Goal: Transaction & Acquisition: Purchase product/service

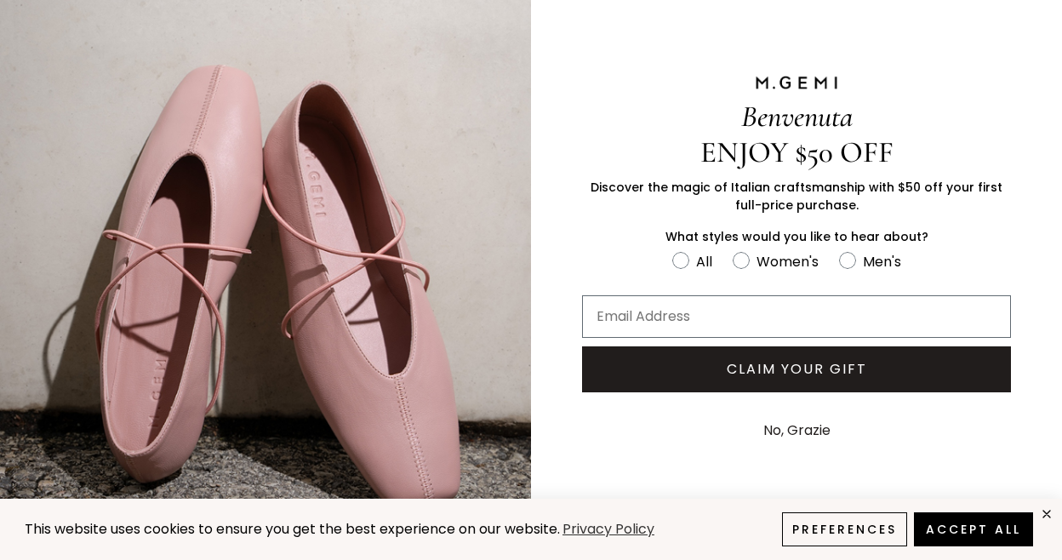
scroll to position [34, 0]
click at [982, 529] on button "Accept All" at bounding box center [973, 529] width 119 height 34
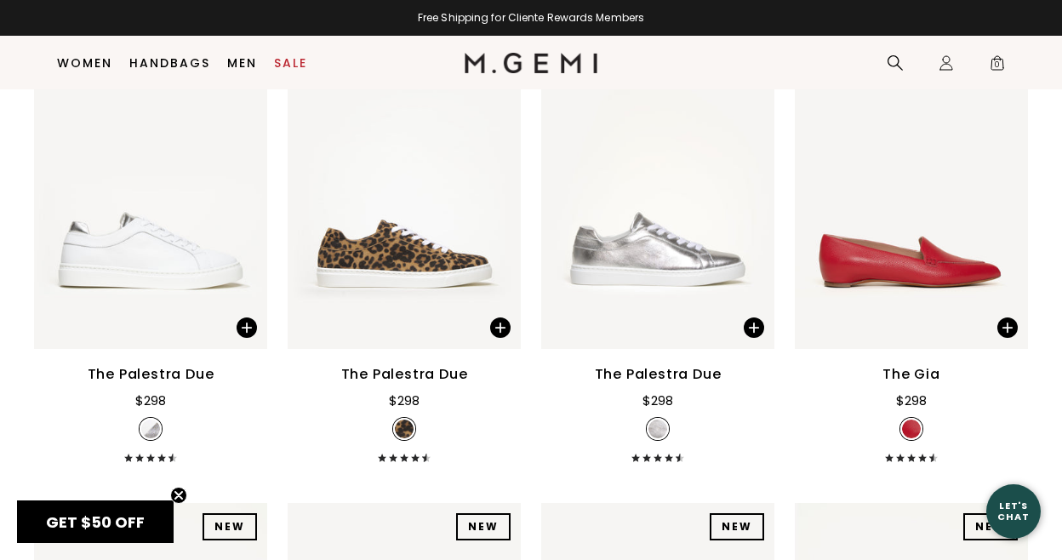
scroll to position [5879, 0]
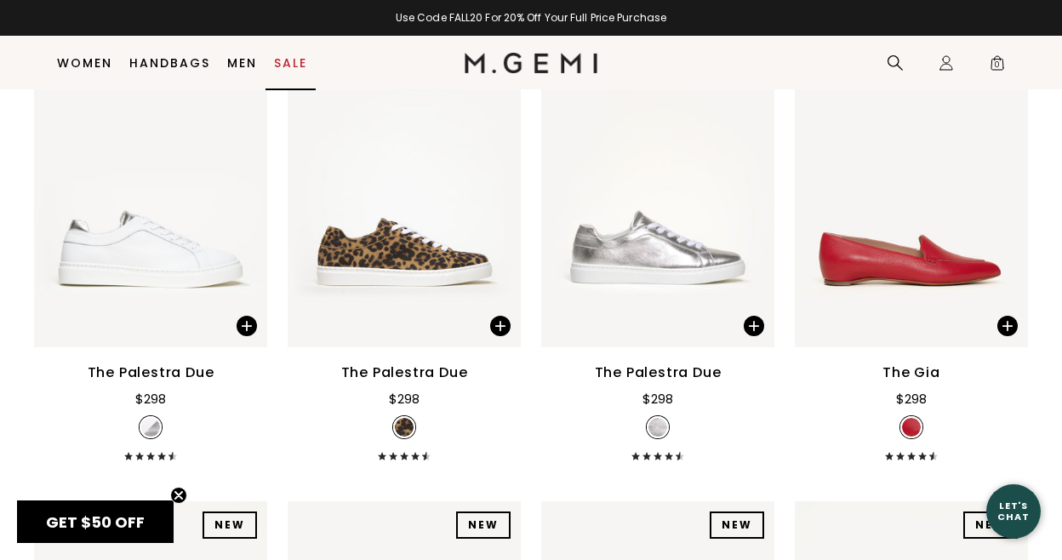
click at [288, 61] on link "Sale" at bounding box center [290, 63] width 33 height 14
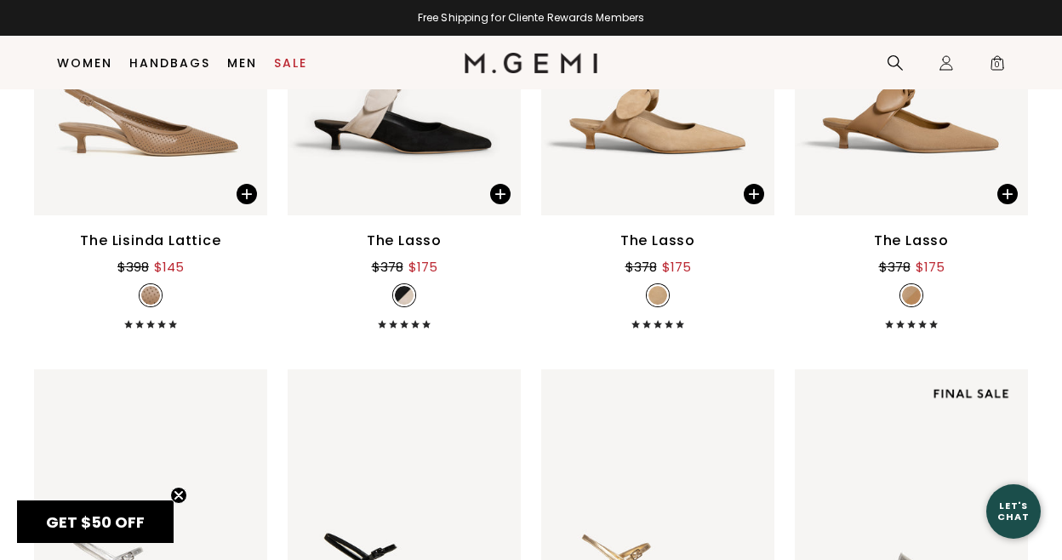
scroll to position [4968, 0]
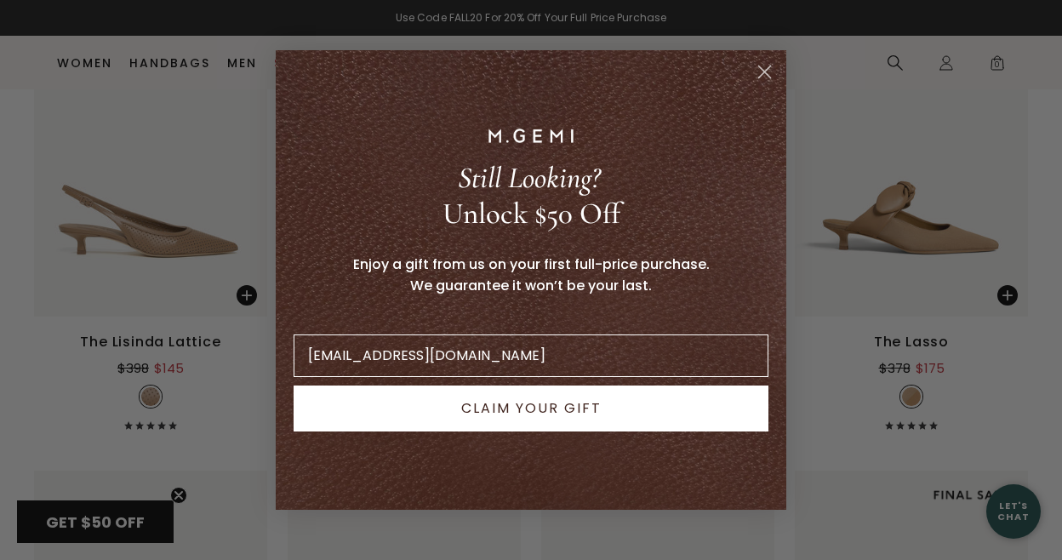
type input "[EMAIL_ADDRESS][DOMAIN_NAME]"
click at [531, 411] on button "CLAIM YOUR GIFT" at bounding box center [531, 408] width 475 height 46
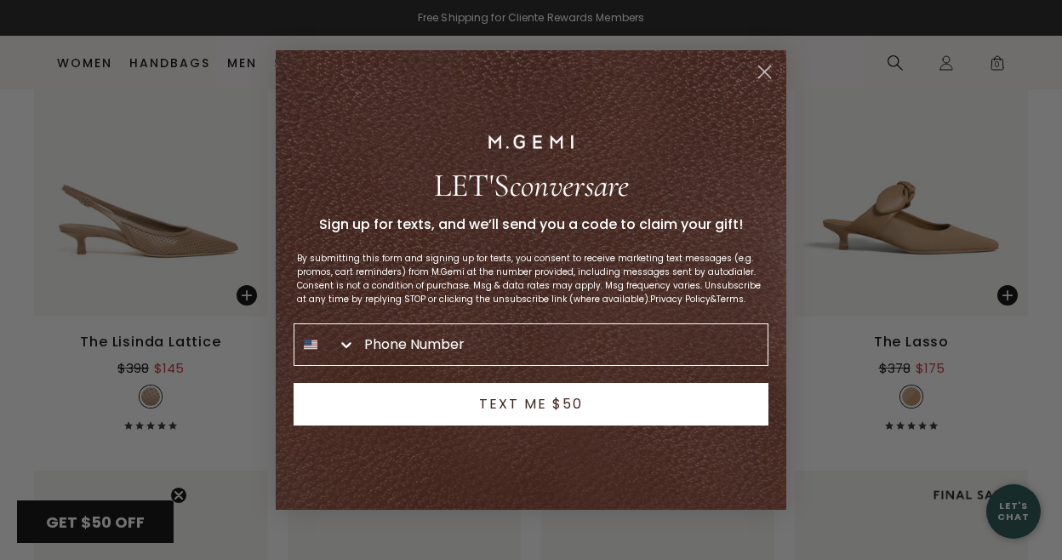
click at [766, 68] on circle "Close dialog" at bounding box center [764, 72] width 28 height 28
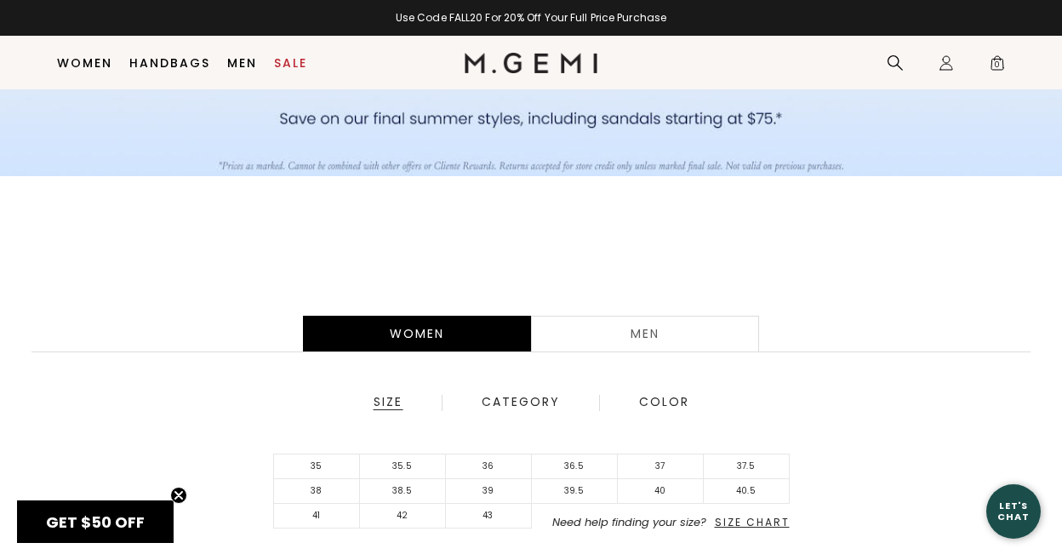
scroll to position [168, 0]
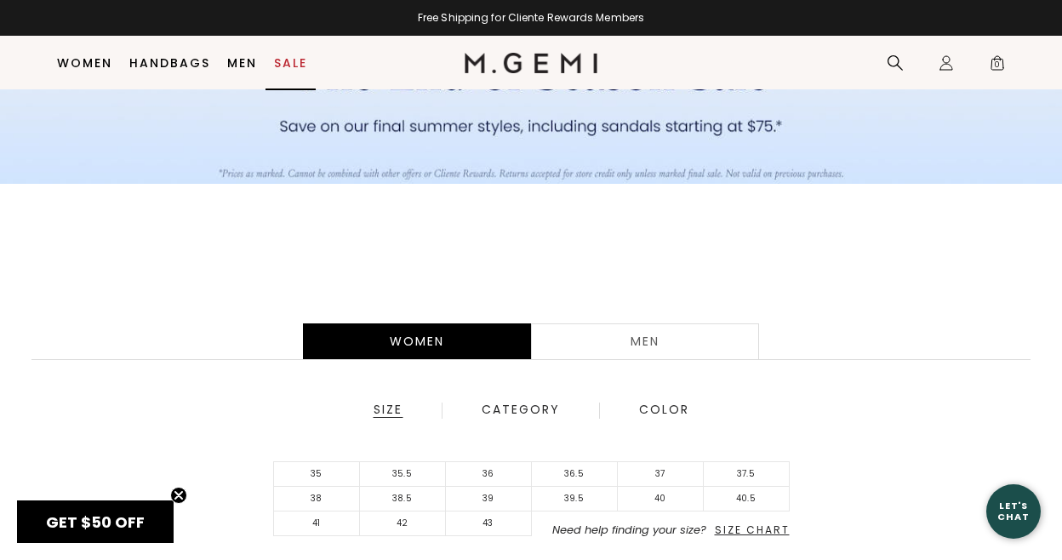
click at [278, 59] on link "Sale" at bounding box center [290, 63] width 33 height 14
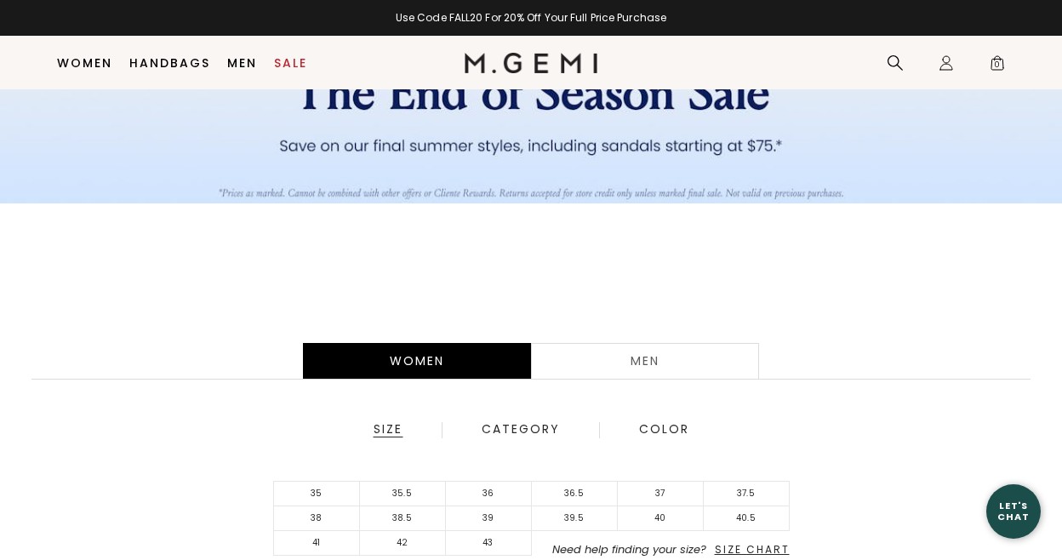
click at [511, 426] on div "Category" at bounding box center [521, 429] width 80 height 15
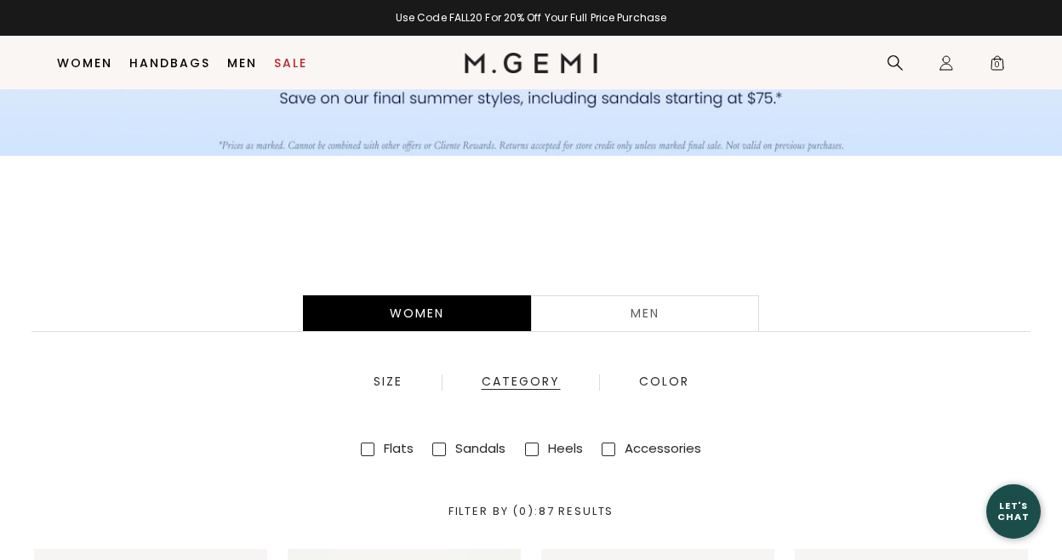
scroll to position [203, 0]
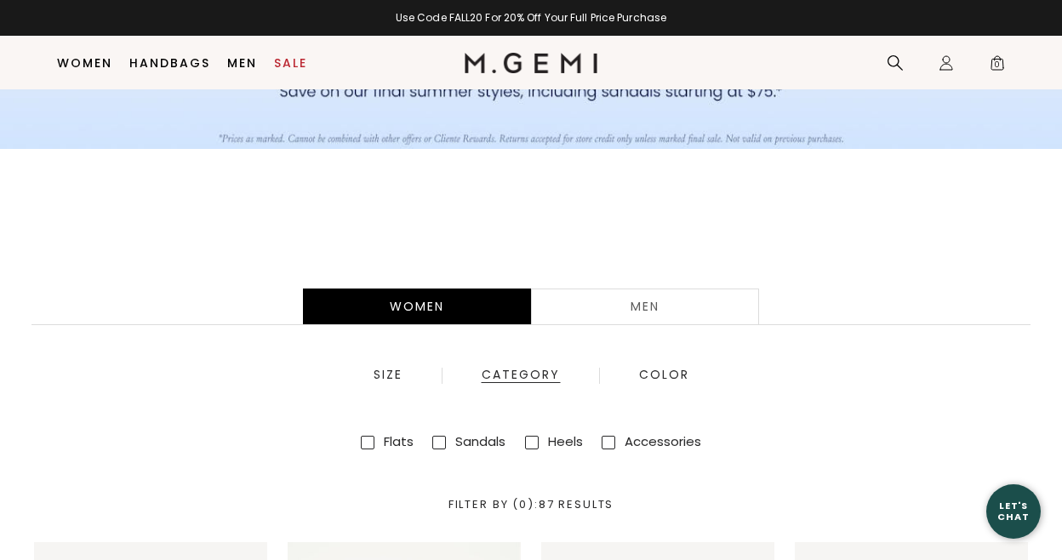
click at [437, 444] on span at bounding box center [439, 443] width 14 height 14
checkbox input "true"
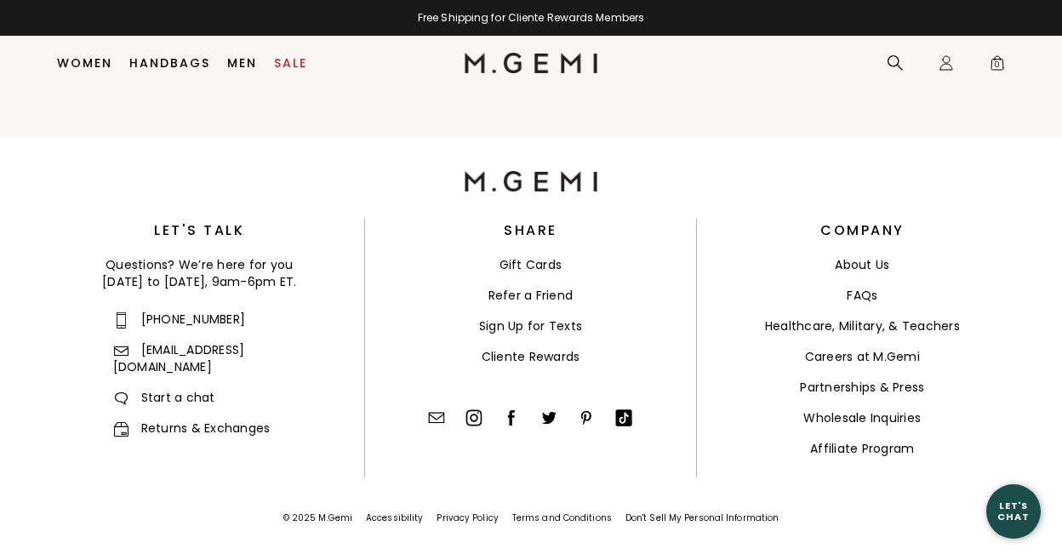
scroll to position [6865, 0]
